Goal: Task Accomplishment & Management: Complete application form

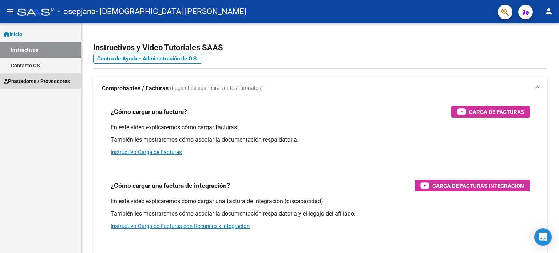
click at [46, 80] on span "Prestadores / Proveedores" at bounding box center [37, 81] width 66 height 8
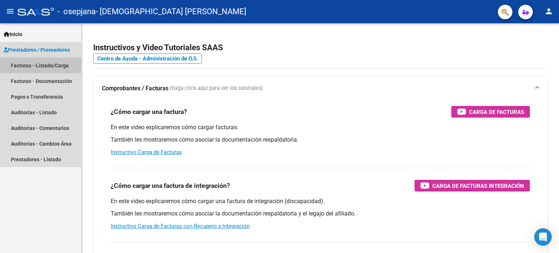
click at [67, 61] on link "Facturas - Listado/Carga" at bounding box center [40, 66] width 81 height 16
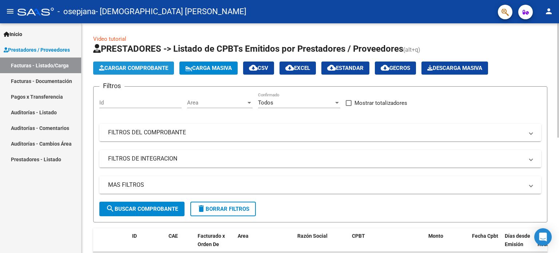
click at [146, 64] on button "Cargar Comprobante" at bounding box center [133, 68] width 81 height 13
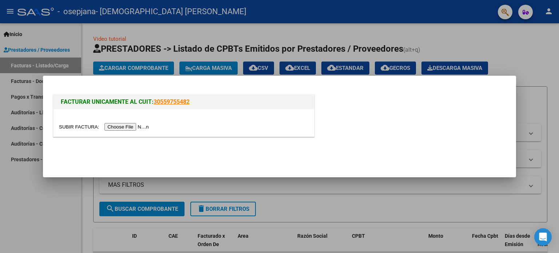
click at [137, 128] on input "file" at bounding box center [105, 127] width 92 height 8
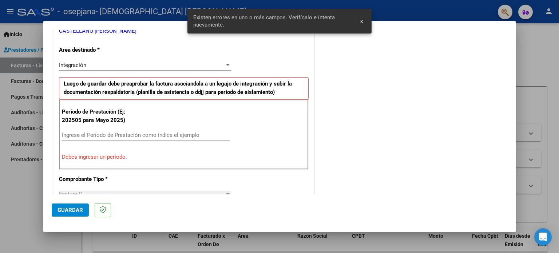
scroll to position [157, 0]
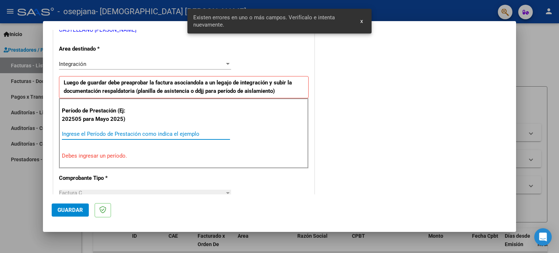
click at [128, 134] on input "Ingrese el Período de Prestación como indica el ejemplo" at bounding box center [146, 134] width 168 height 7
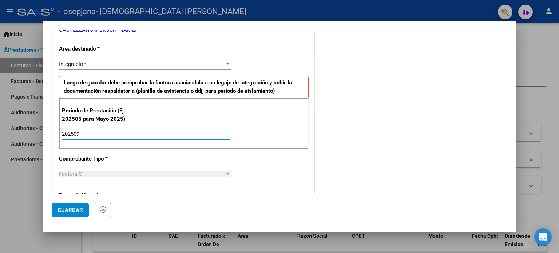
type input "202509"
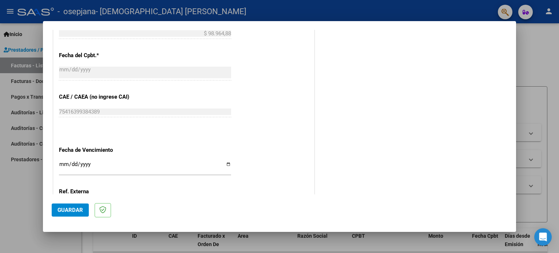
scroll to position [408, 0]
click at [228, 165] on input "Ingresar la fecha" at bounding box center [145, 167] width 172 height 12
type input "[DATE]"
click at [78, 209] on span "Guardar" at bounding box center [70, 210] width 25 height 7
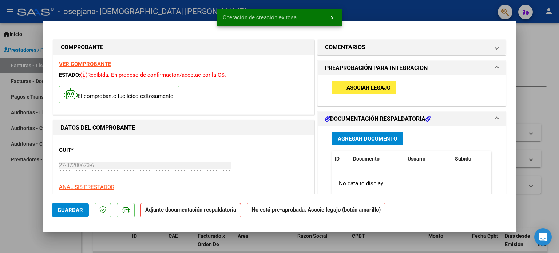
click at [368, 87] on span "Asociar Legajo" at bounding box center [369, 87] width 44 height 7
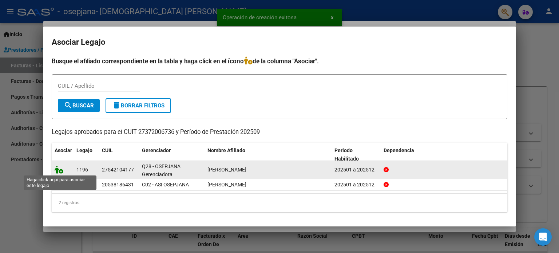
click at [62, 169] on icon at bounding box center [59, 170] width 9 height 8
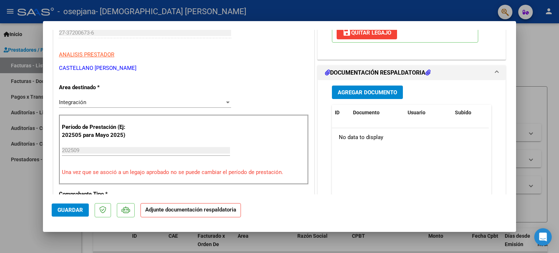
scroll to position [141, 0]
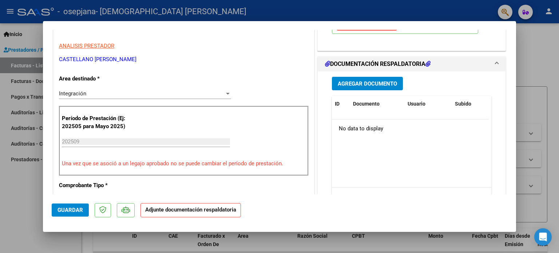
click at [373, 80] on span "Agregar Documento" at bounding box center [367, 83] width 59 height 7
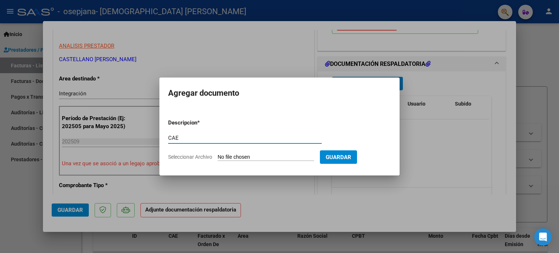
type input "CAE"
click at [238, 155] on input "Seleccionar Archivo" at bounding box center [266, 157] width 96 height 7
type input "C:\fakepath\CAE [DATE].pdf"
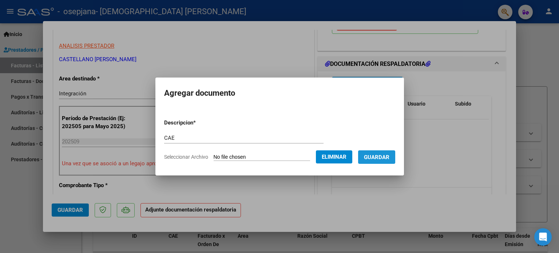
click at [379, 155] on span "Guardar" at bounding box center [376, 157] width 25 height 7
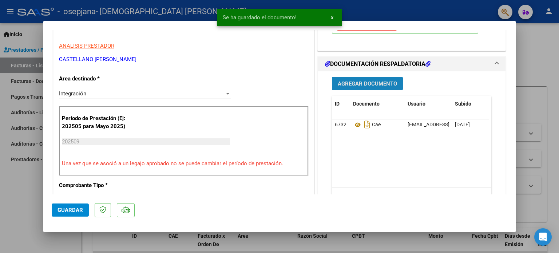
click at [380, 84] on span "Agregar Documento" at bounding box center [367, 83] width 59 height 7
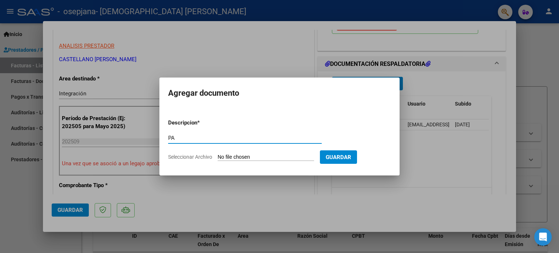
type input "PA"
click at [272, 155] on input "Seleccionar Archivo" at bounding box center [266, 157] width 96 height 7
type input "C:\fakepath\planilla [DATE].pdf"
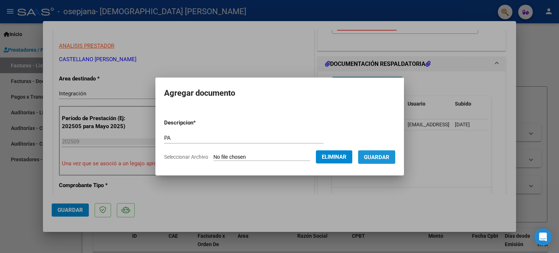
click at [374, 155] on span "Guardar" at bounding box center [376, 157] width 25 height 7
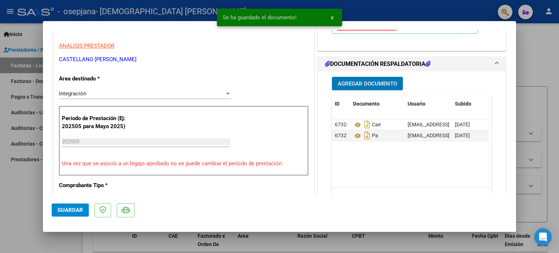
click at [368, 86] on span "Agregar Documento" at bounding box center [367, 83] width 59 height 7
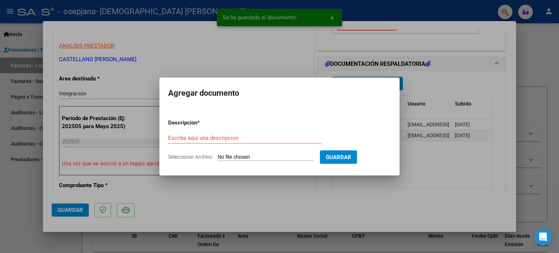
click at [240, 154] on input "Seleccionar Archivo" at bounding box center [266, 157] width 96 height 7
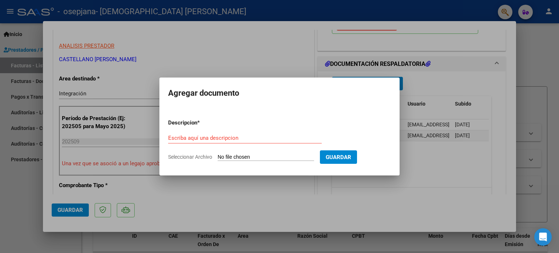
click at [371, 103] on mat-dialog-container "Agregar documento Descripcion * Escriba aquí una descripcion Seleccionar Archiv…" at bounding box center [279, 127] width 240 height 98
click at [504, 56] on div at bounding box center [279, 126] width 559 height 253
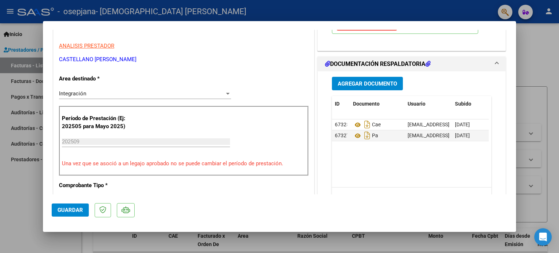
click at [59, 211] on span "Guardar" at bounding box center [70, 210] width 25 height 7
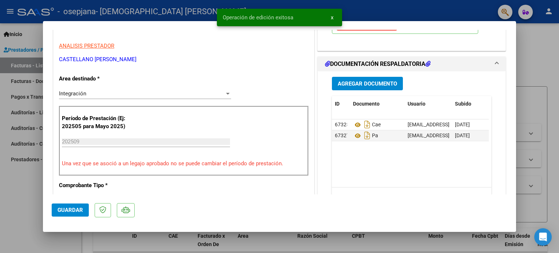
click at [534, 46] on div at bounding box center [279, 126] width 559 height 253
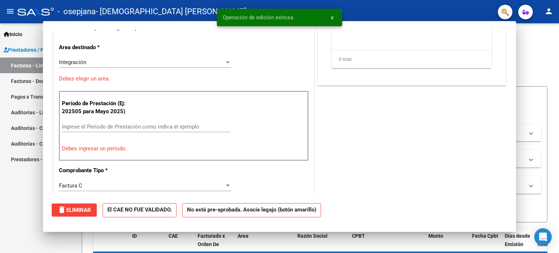
scroll to position [0, 0]
